Goal: Navigation & Orientation: Find specific page/section

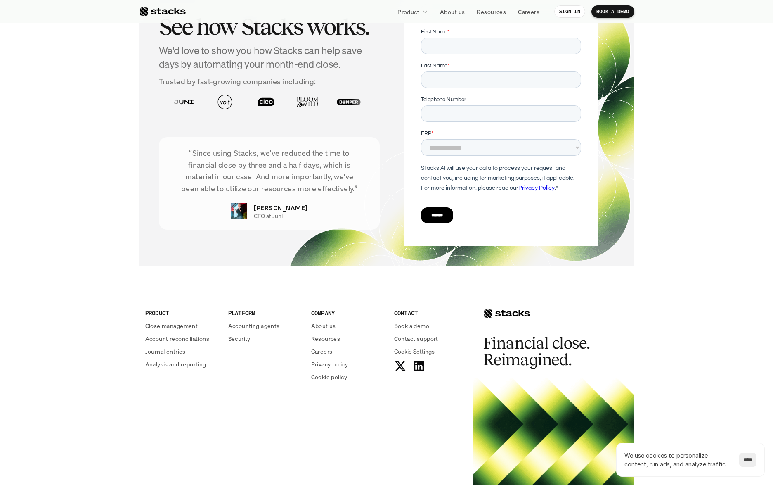
scroll to position [2689, 0]
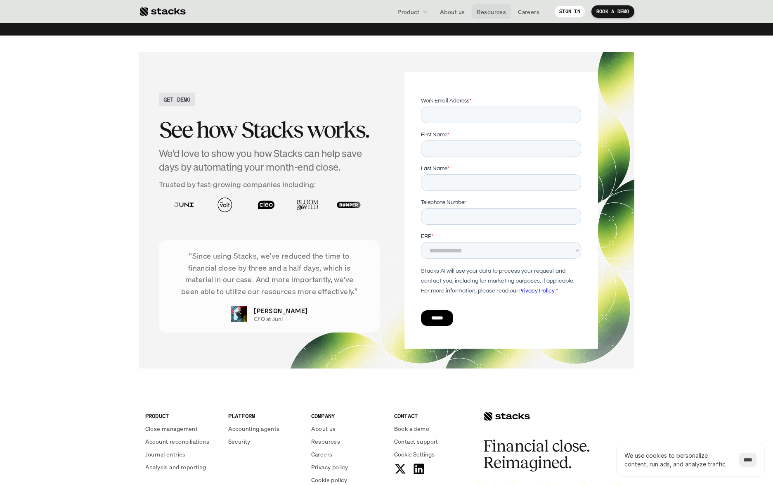
click at [489, 9] on p "Resources" at bounding box center [491, 11] width 29 height 9
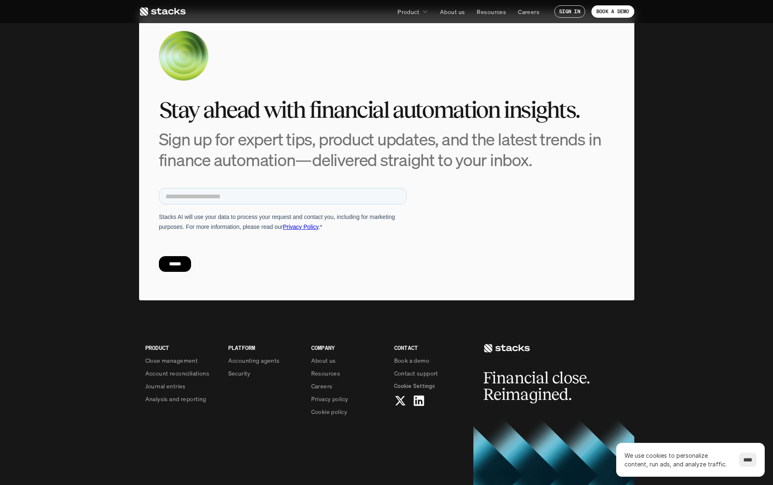
scroll to position [3106, 0]
